Goal: Information Seeking & Learning: Learn about a topic

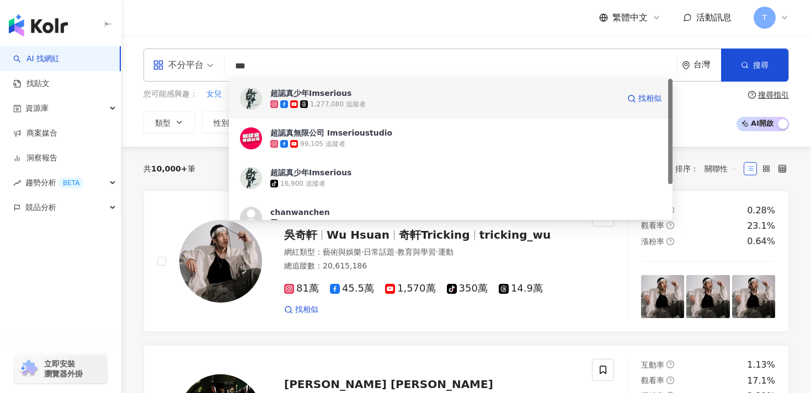
click at [316, 105] on div "1,277,080 追蹤者" at bounding box center [338, 104] width 56 height 9
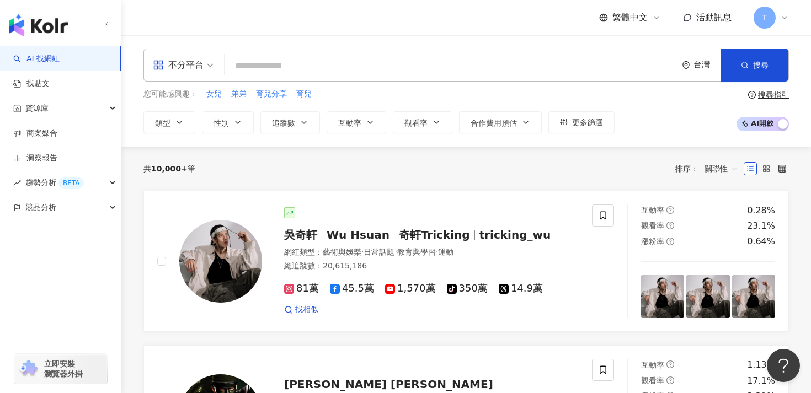
click at [786, 20] on icon at bounding box center [784, 17] width 9 height 9
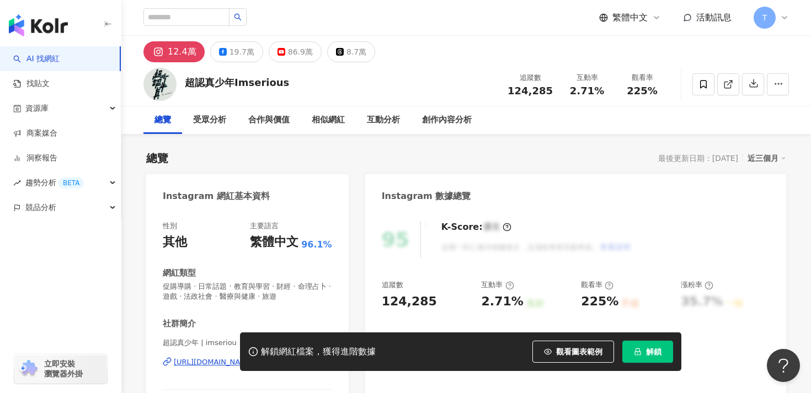
click at [656, 351] on span "解鎖" at bounding box center [653, 351] width 15 height 9
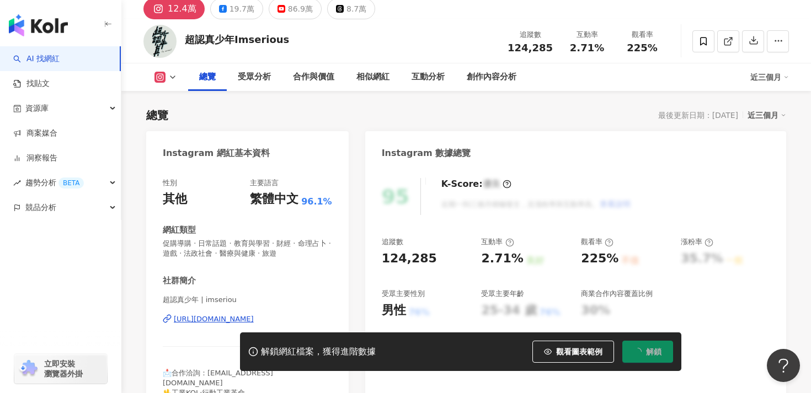
scroll to position [55, 0]
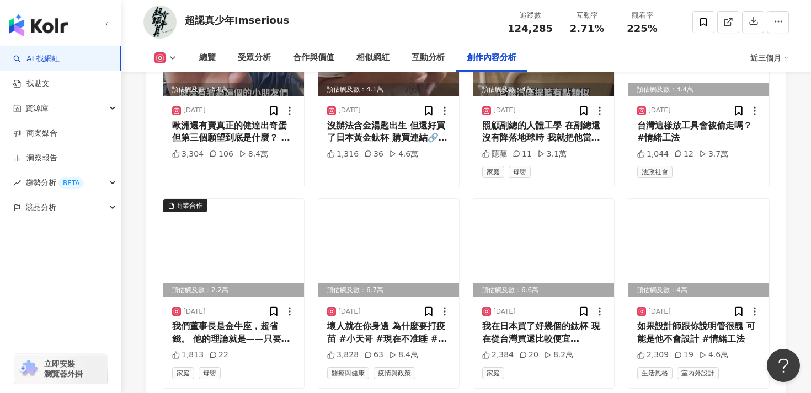
scroll to position [3930, 0]
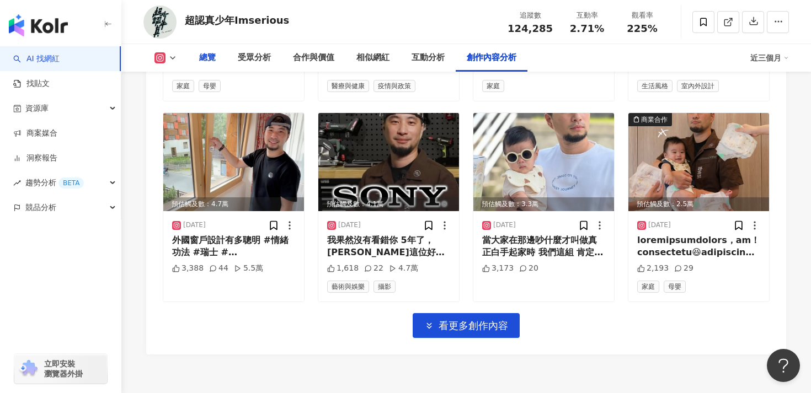
click at [223, 53] on div "總覽" at bounding box center [207, 58] width 39 height 28
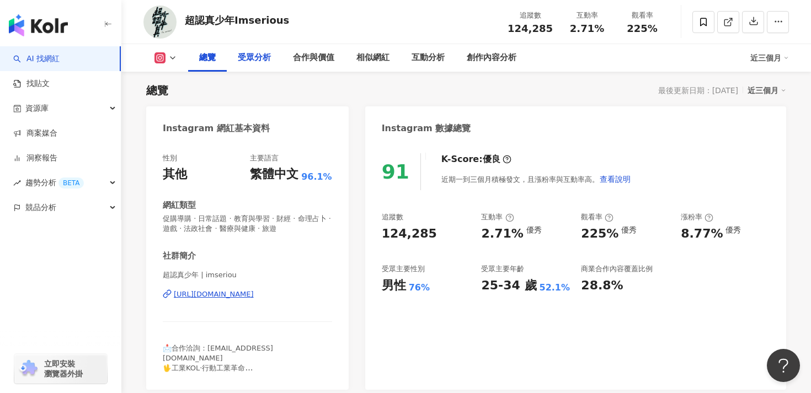
click at [246, 58] on div "受眾分析" at bounding box center [254, 57] width 33 height 13
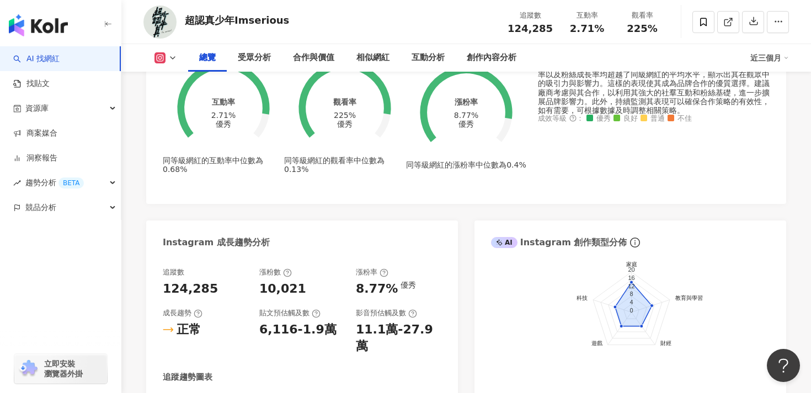
scroll to position [488, 0]
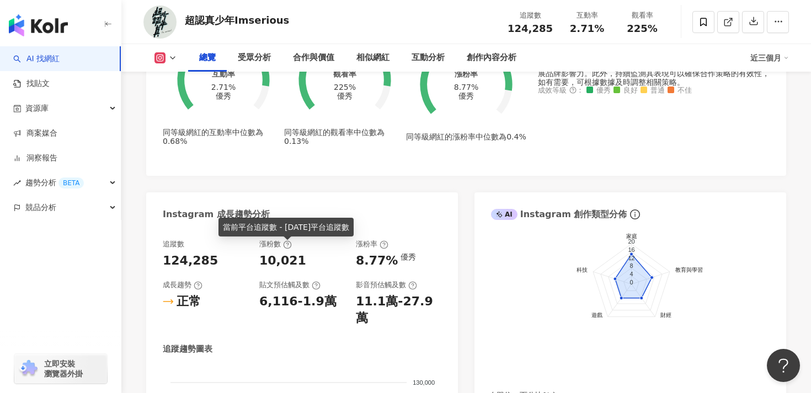
click at [285, 249] on icon at bounding box center [287, 244] width 9 height 9
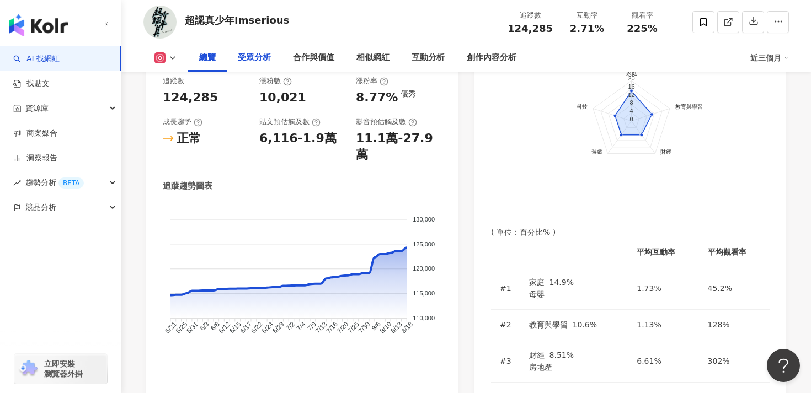
scroll to position [0, 0]
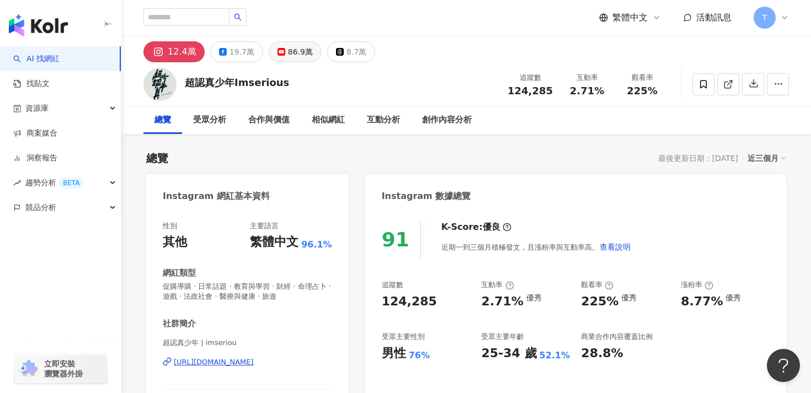
click at [291, 48] on div "86.9萬" at bounding box center [300, 51] width 25 height 15
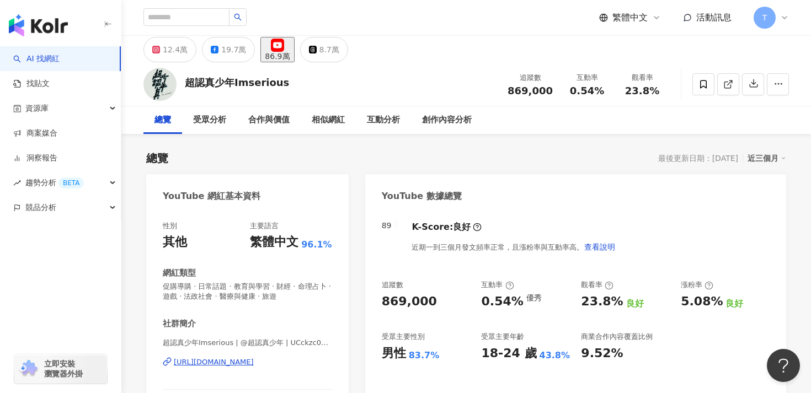
scroll to position [51, 0]
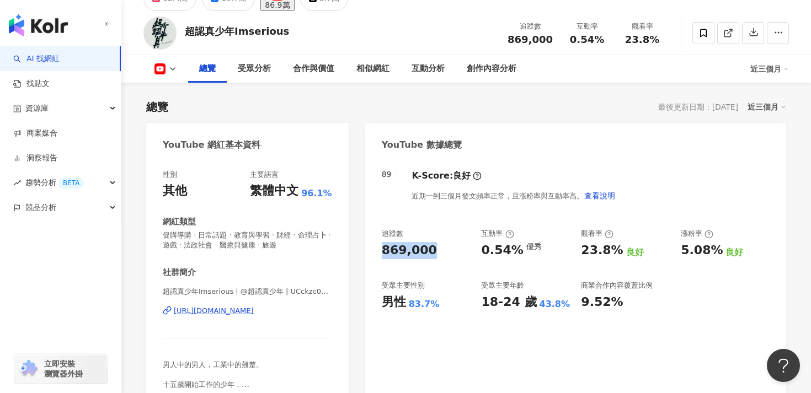
drag, startPoint x: 379, startPoint y: 248, endPoint x: 431, endPoint y: 251, distance: 52.0
click at [427, 251] on div "89 K-Score : 良好 近期一到三個月發文頻率正常，且漲粉率與互動率高。 查看說明 追蹤數 869,000 互動率 0.54% 優秀 觀看率 23.8…" at bounding box center [575, 292] width 421 height 266
copy div "869,000"
